Goal: Transaction & Acquisition: Book appointment/travel/reservation

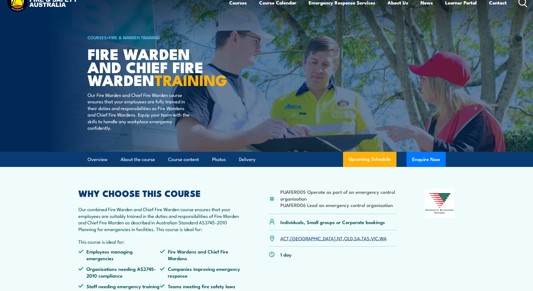
scroll to position [84, 0]
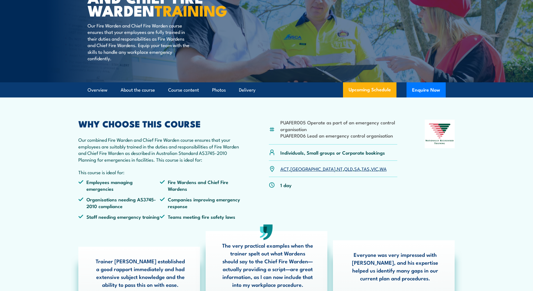
click at [297, 172] on link "[GEOGRAPHIC_DATA]" at bounding box center [313, 168] width 45 height 7
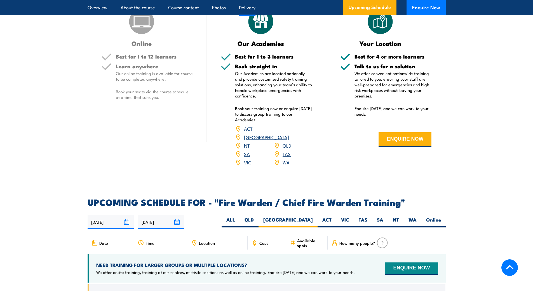
scroll to position [790, 0]
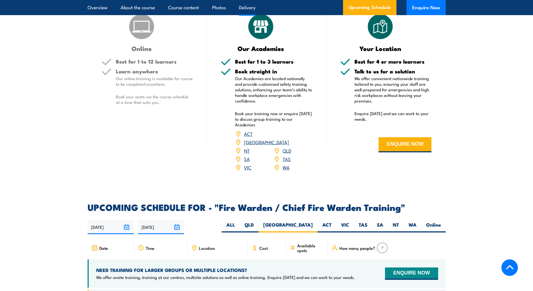
click at [289, 141] on link "NSW" at bounding box center [266, 142] width 45 height 7
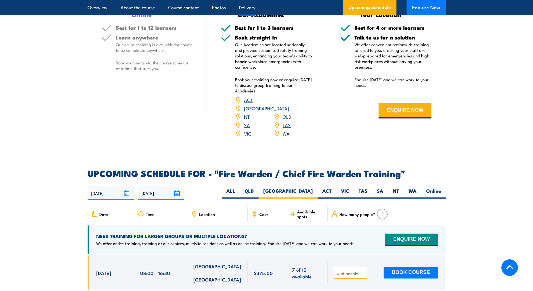
scroll to position [824, 0]
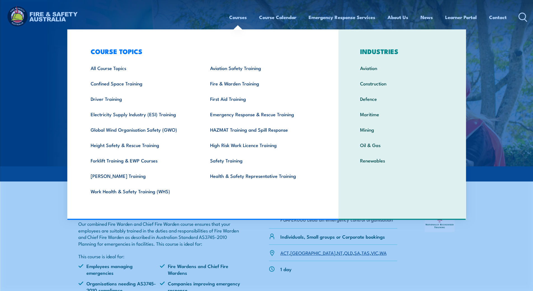
click at [236, 86] on link "Fire & Warden Training" at bounding box center [262, 83] width 120 height 15
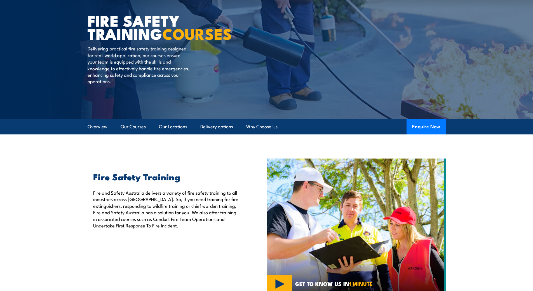
scroll to position [56, 0]
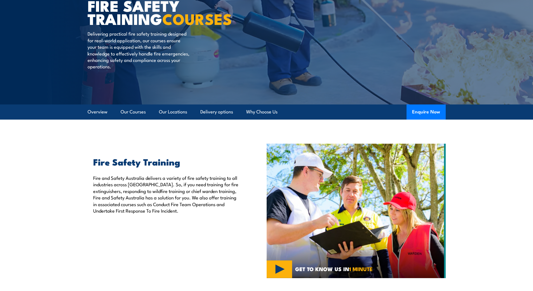
click at [172, 111] on link "Our Locations" at bounding box center [173, 111] width 28 height 15
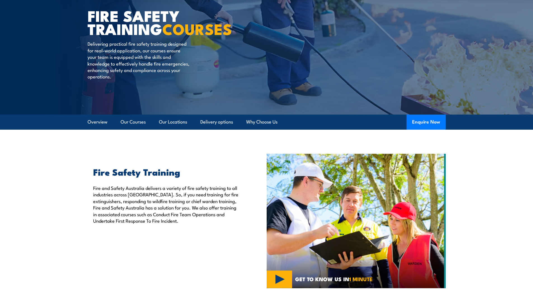
scroll to position [0, 0]
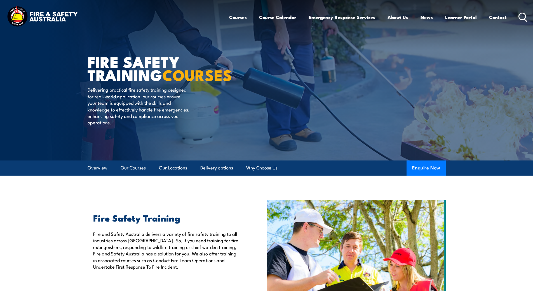
click at [179, 169] on link "Our Locations" at bounding box center [173, 167] width 28 height 15
click at [284, 17] on link "Course Calendar" at bounding box center [277, 17] width 37 height 15
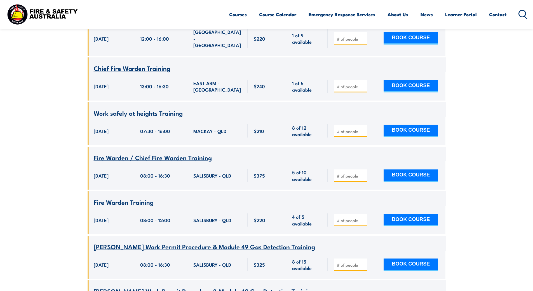
scroll to position [1288, 0]
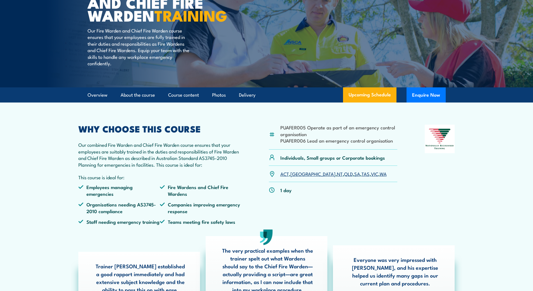
scroll to position [84, 0]
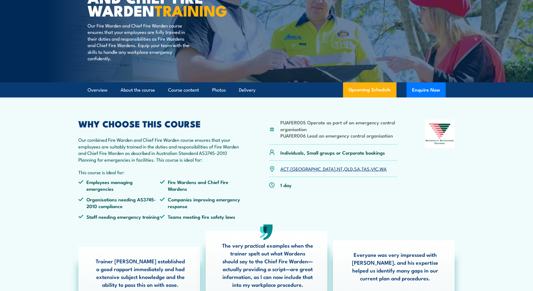
click at [297, 172] on link "[GEOGRAPHIC_DATA]" at bounding box center [313, 168] width 45 height 7
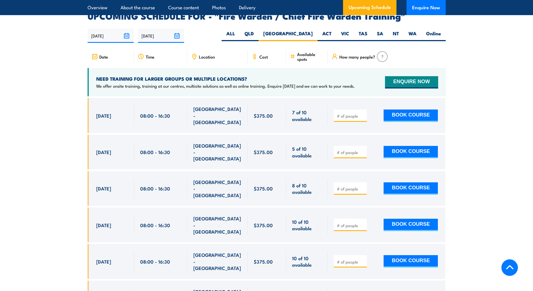
scroll to position [992, 0]
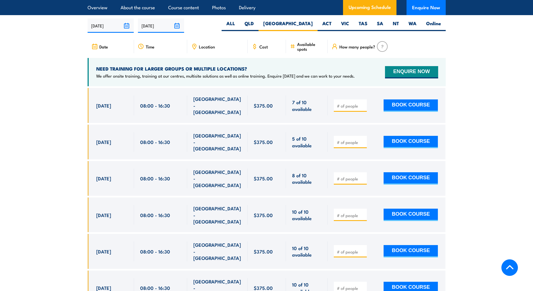
click at [405, 209] on button "BOOK COURSE" at bounding box center [411, 215] width 54 height 12
type input "1"
click at [414, 209] on button "BOOK COURSE" at bounding box center [411, 215] width 54 height 12
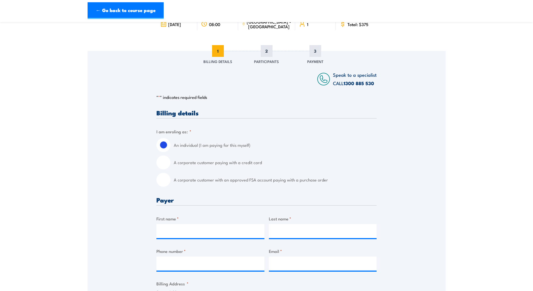
scroll to position [56, 0]
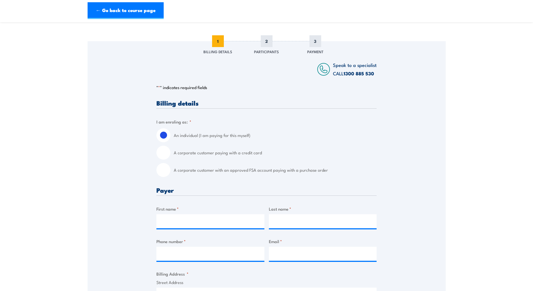
click at [165, 171] on input "A corporate customer with an approved FSA account paying with a purchase order" at bounding box center [164, 170] width 14 height 14
radio input "true"
